Goal: Task Accomplishment & Management: Use online tool/utility

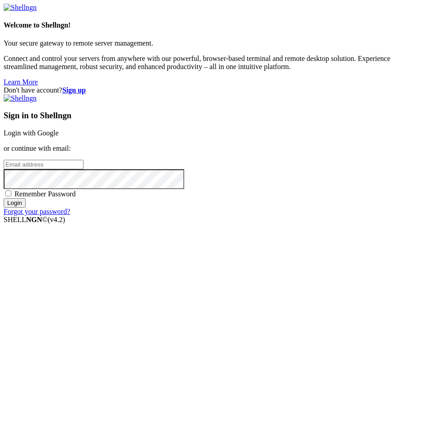
drag, startPoint x: 259, startPoint y: 205, endPoint x: 207, endPoint y: 209, distance: 52.9
click at [83, 169] on input "email" at bounding box center [44, 164] width 80 height 9
type input "[EMAIL_ADDRESS][DOMAIN_NAME]"
click at [4, 198] on input "Login" at bounding box center [15, 202] width 22 height 9
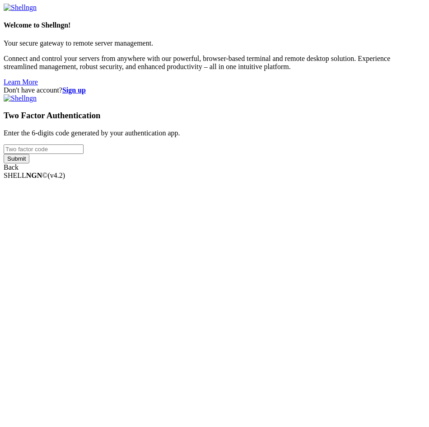
click at [83, 154] on input "number" at bounding box center [44, 148] width 80 height 9
type input "7"
type input "275278"
click at [4, 154] on input "Submit" at bounding box center [17, 158] width 26 height 9
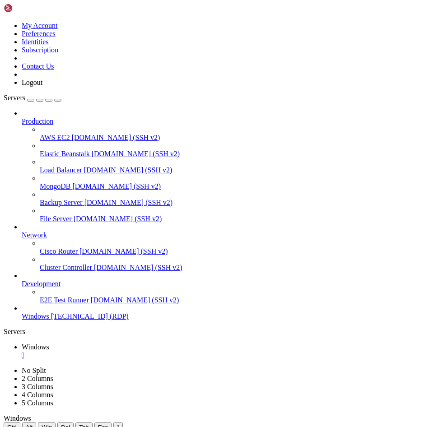
click at [58, 100] on icon "button" at bounding box center [58, 100] width 0 height 0
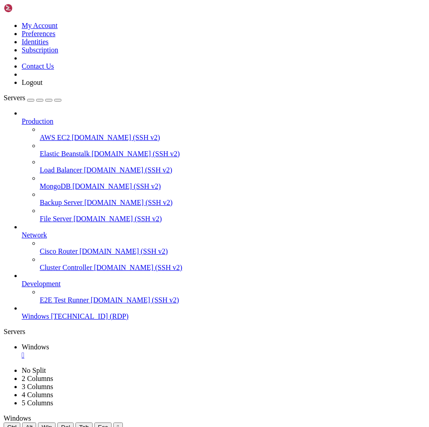
drag, startPoint x: 111, startPoint y: 440, endPoint x: 353, endPoint y: 624, distance: 304.3
